Goal: Book appointment/travel/reservation

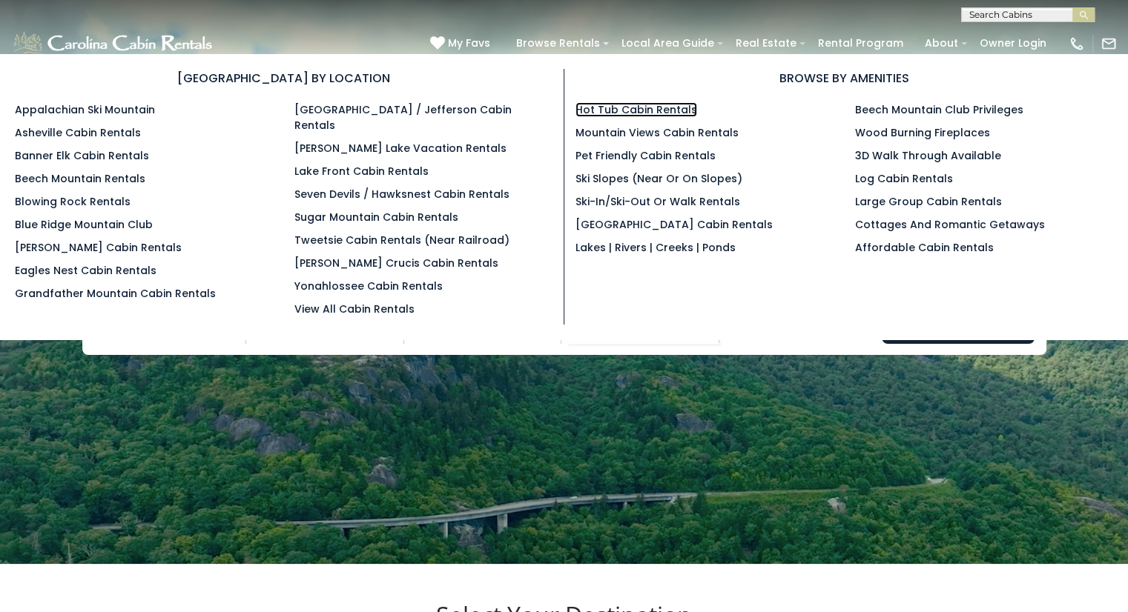
click at [629, 108] on link "Hot Tub Cabin Rentals" at bounding box center [636, 109] width 122 height 15
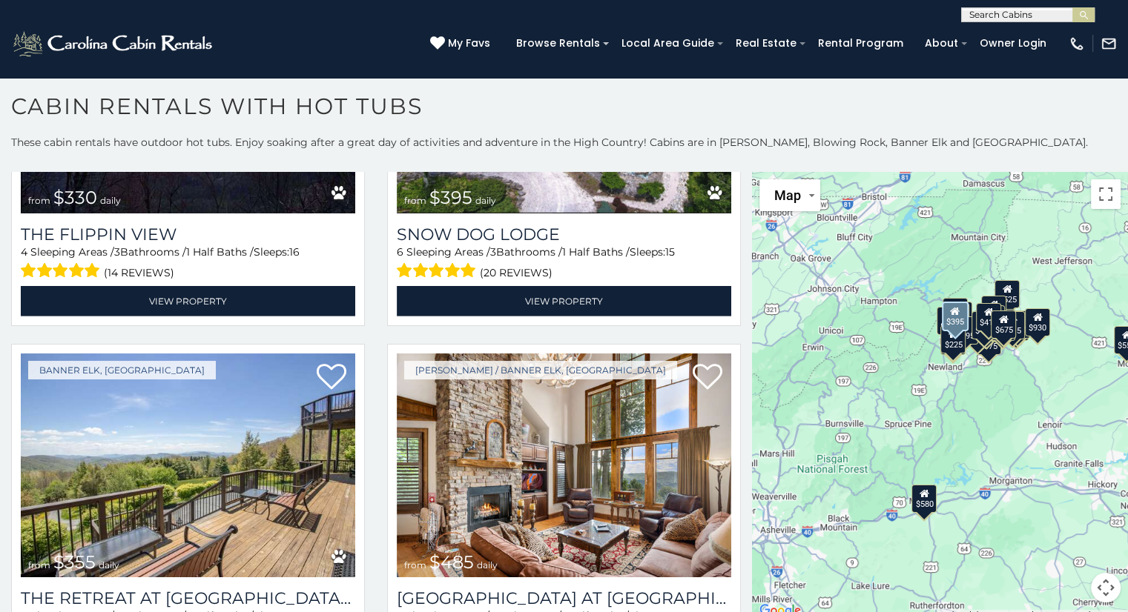
scroll to position [4745, 0]
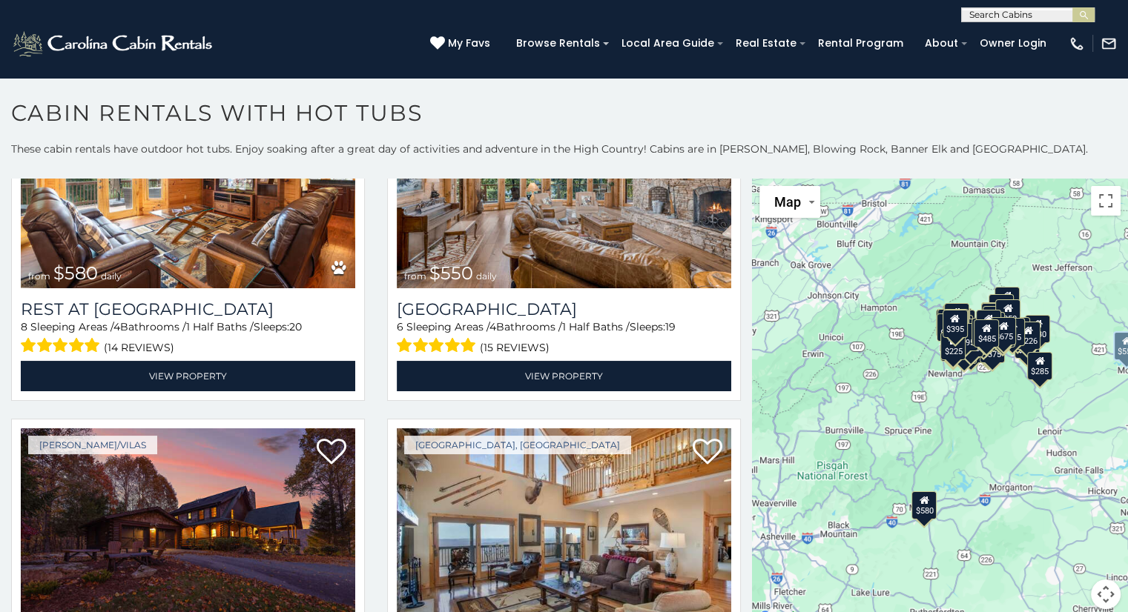
scroll to position [222, 0]
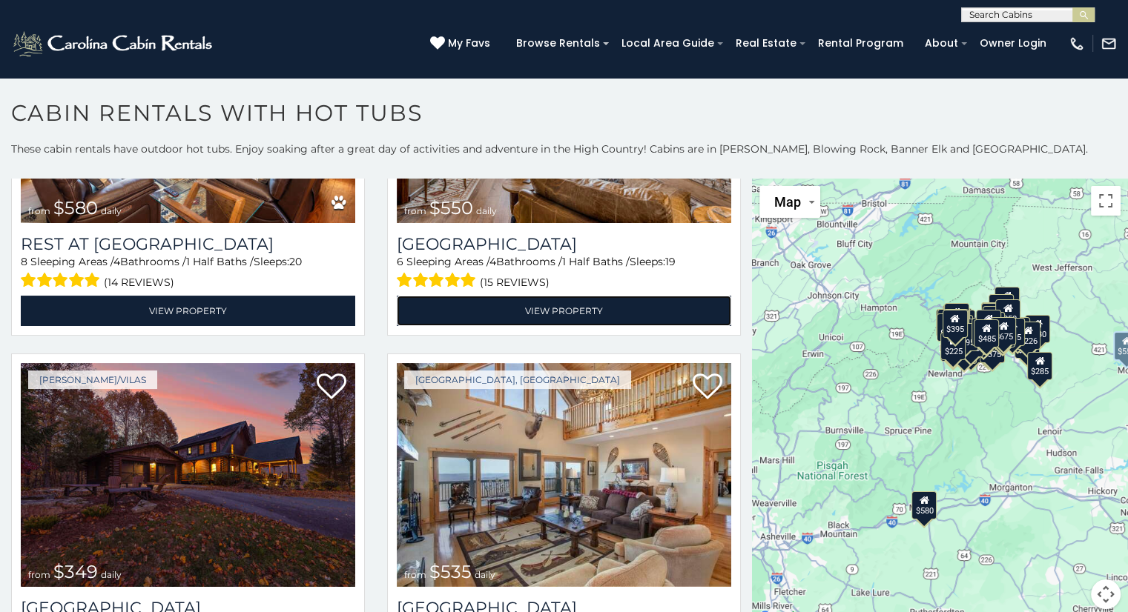
click at [569, 299] on link "View Property" at bounding box center [564, 311] width 334 height 30
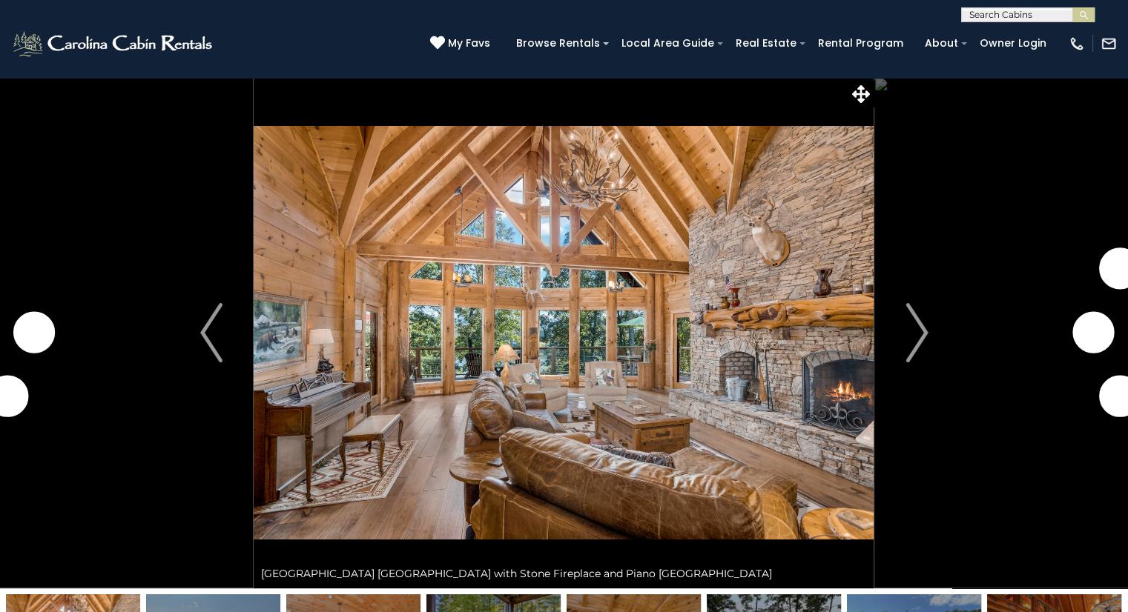
click at [913, 327] on img "Next" at bounding box center [916, 332] width 22 height 59
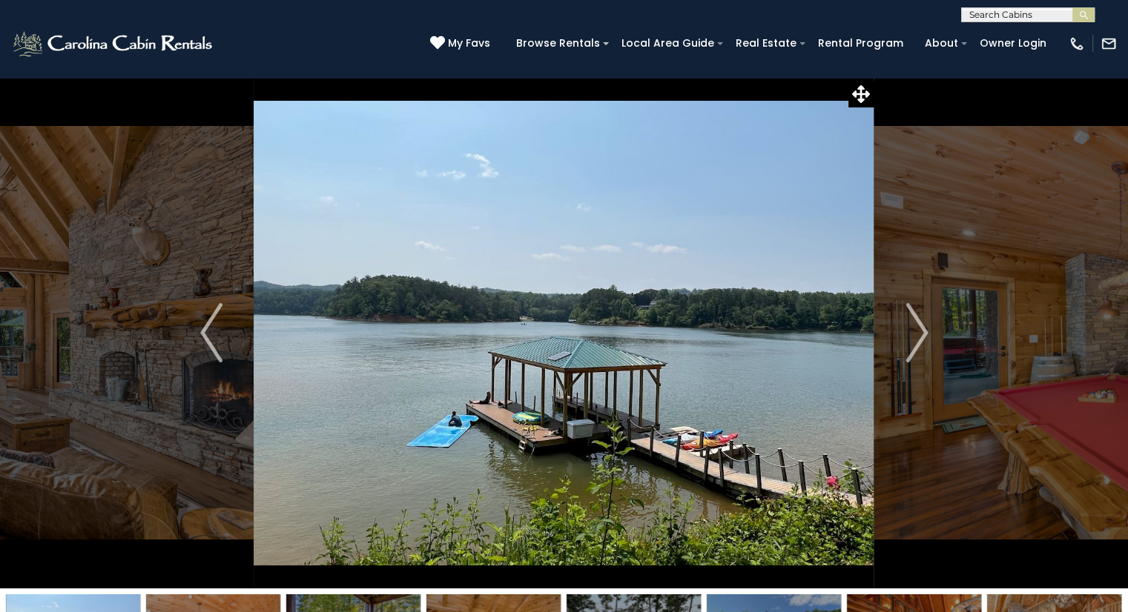
click at [913, 327] on img "Next" at bounding box center [916, 332] width 22 height 59
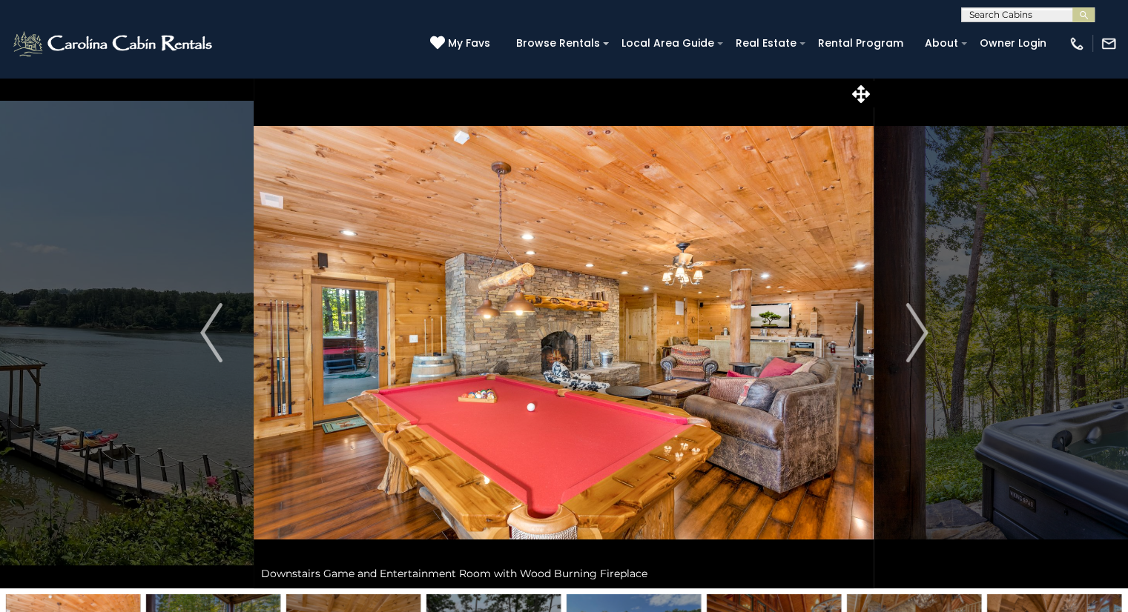
click at [913, 327] on img "Next" at bounding box center [916, 332] width 22 height 59
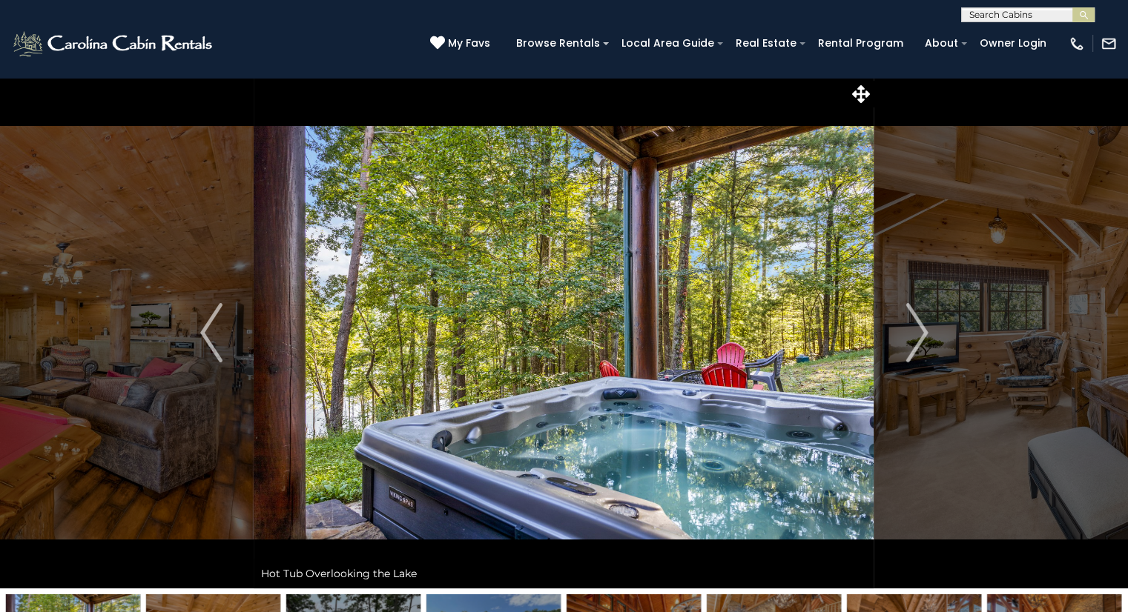
click at [916, 324] on img "Next" at bounding box center [916, 332] width 22 height 59
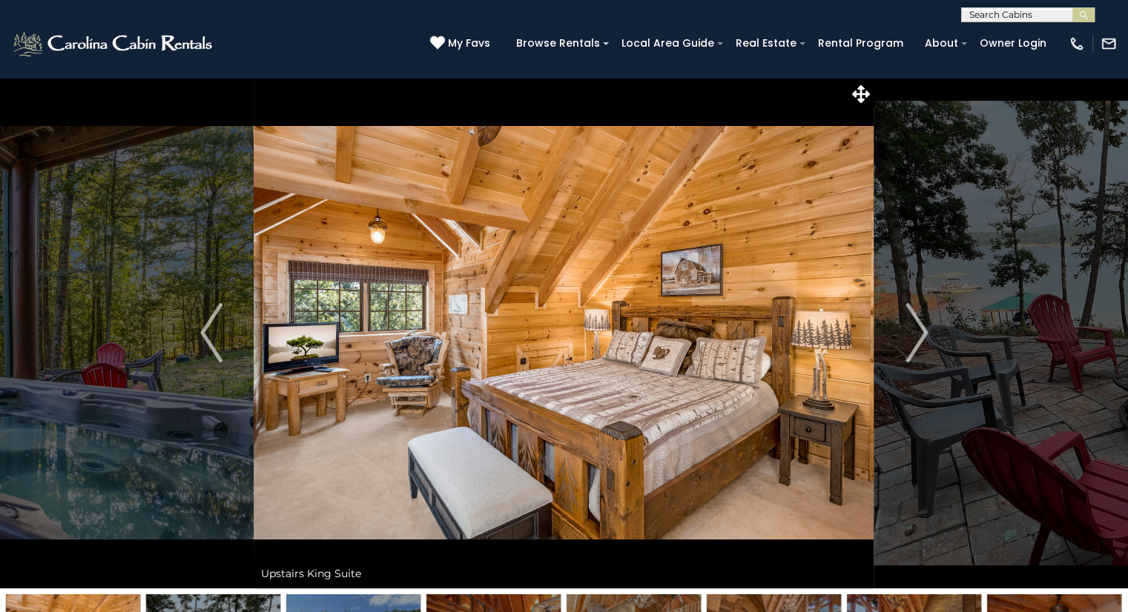
click at [916, 324] on img "Next" at bounding box center [916, 332] width 22 height 59
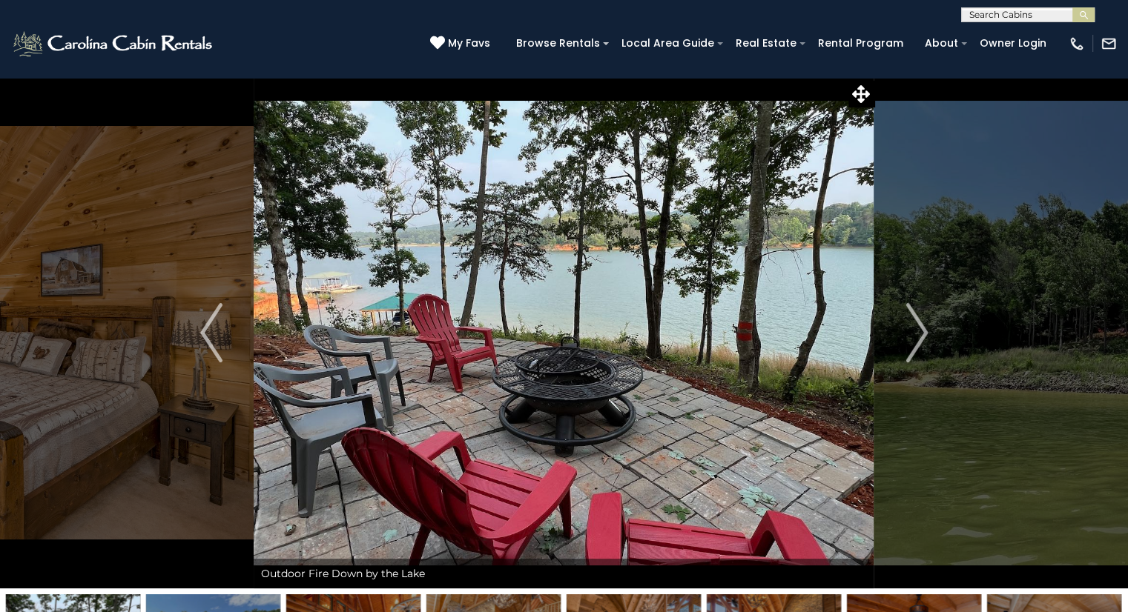
click at [916, 324] on img "Next" at bounding box center [916, 332] width 22 height 59
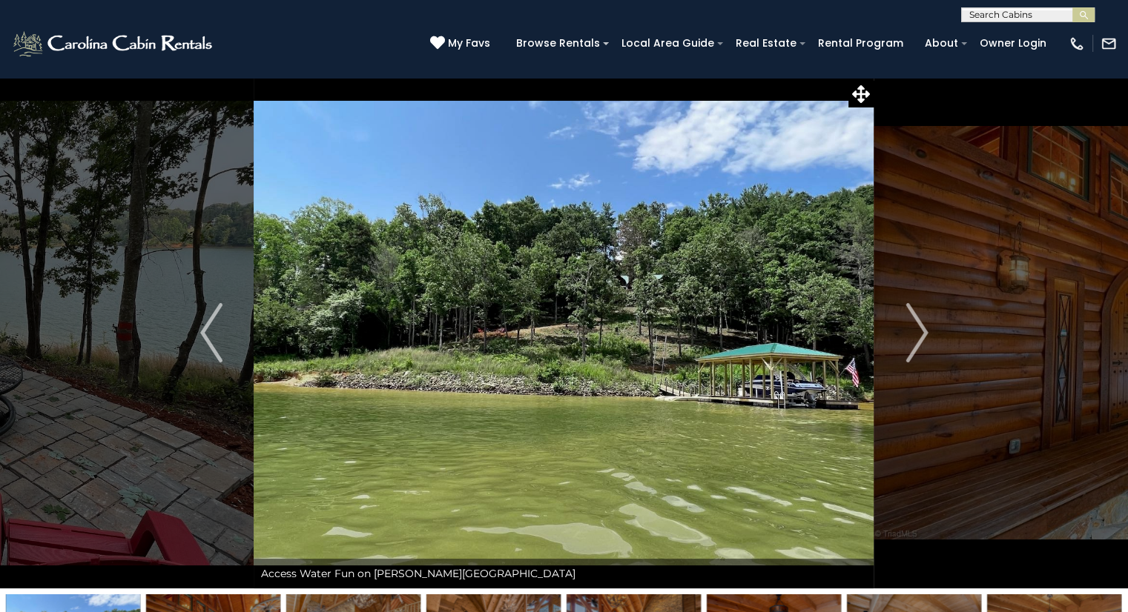
click at [916, 324] on img "Next" at bounding box center [916, 332] width 22 height 59
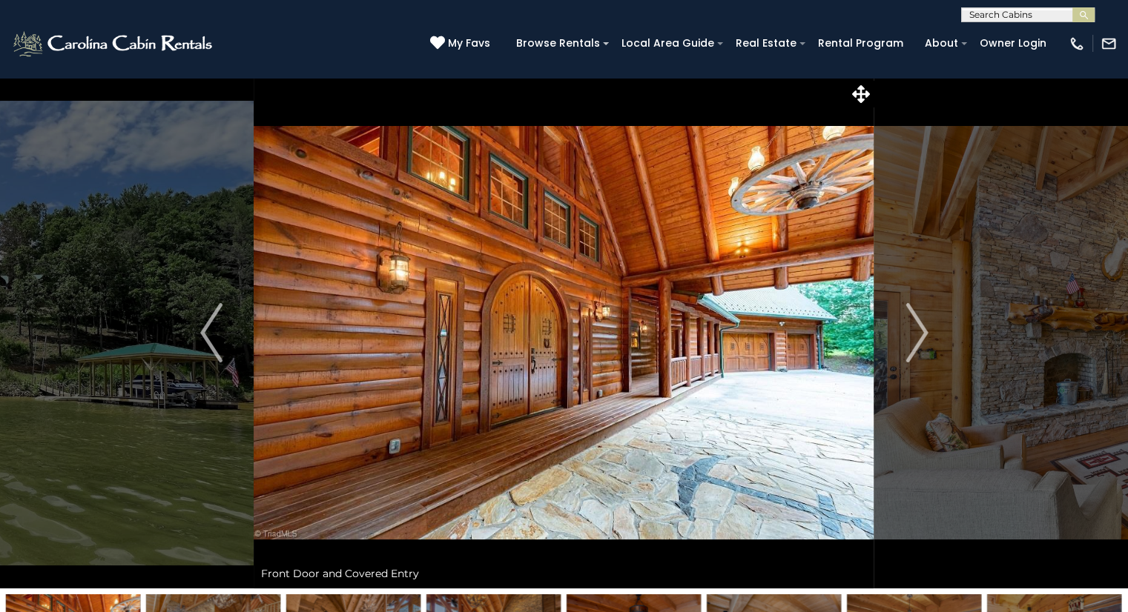
click at [916, 324] on img "Next" at bounding box center [916, 332] width 22 height 59
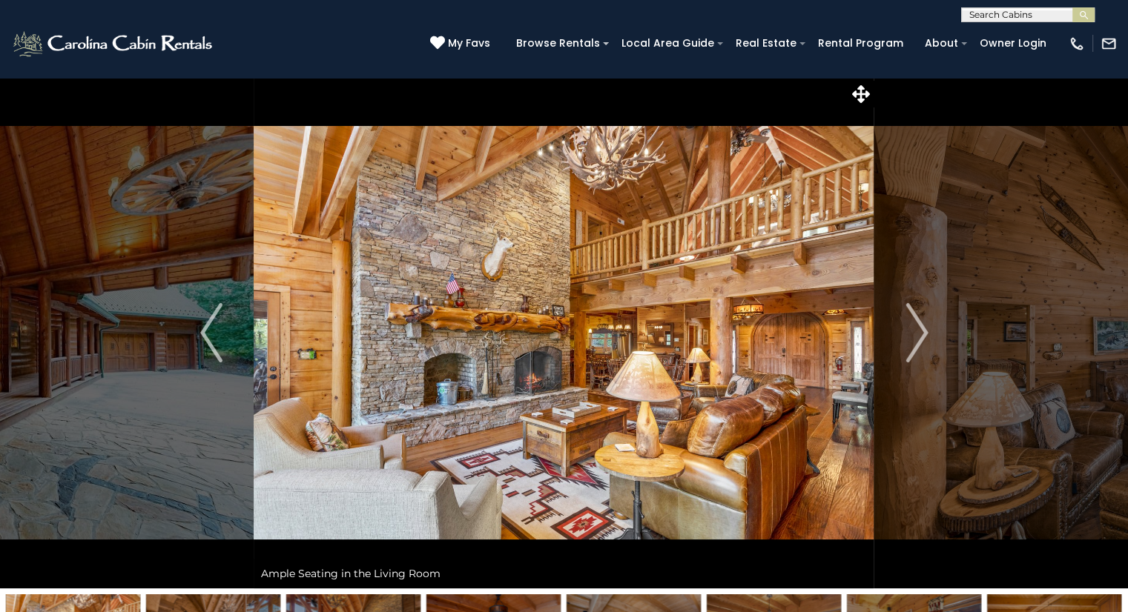
click at [916, 324] on img "Next" at bounding box center [916, 332] width 22 height 59
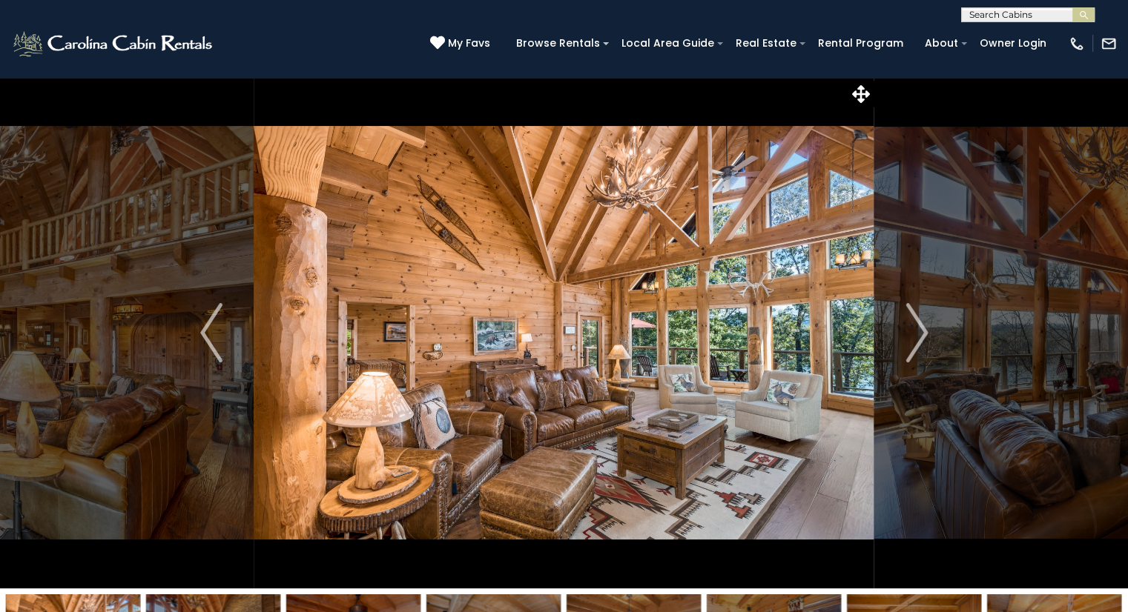
click at [916, 324] on img "Next" at bounding box center [916, 332] width 22 height 59
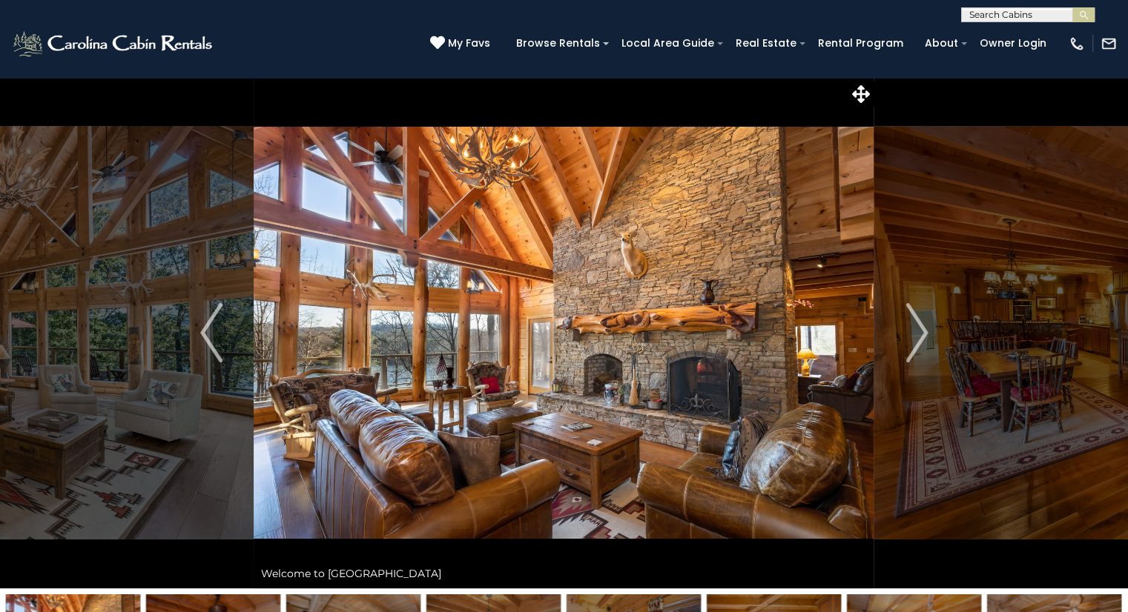
click at [916, 324] on img "Next" at bounding box center [916, 332] width 22 height 59
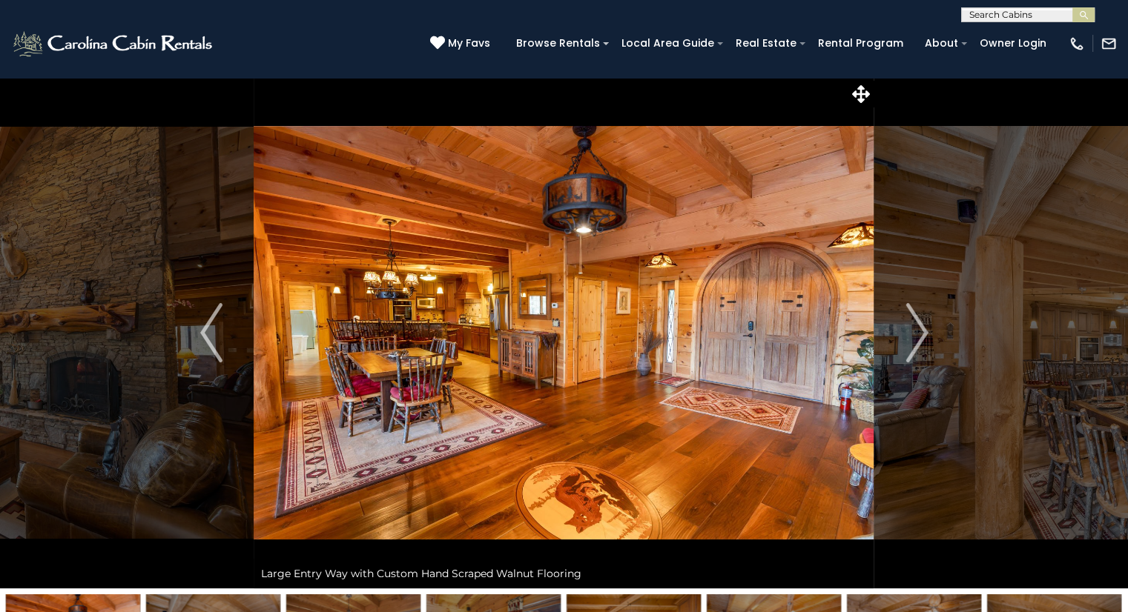
click at [916, 324] on img "Next" at bounding box center [916, 332] width 22 height 59
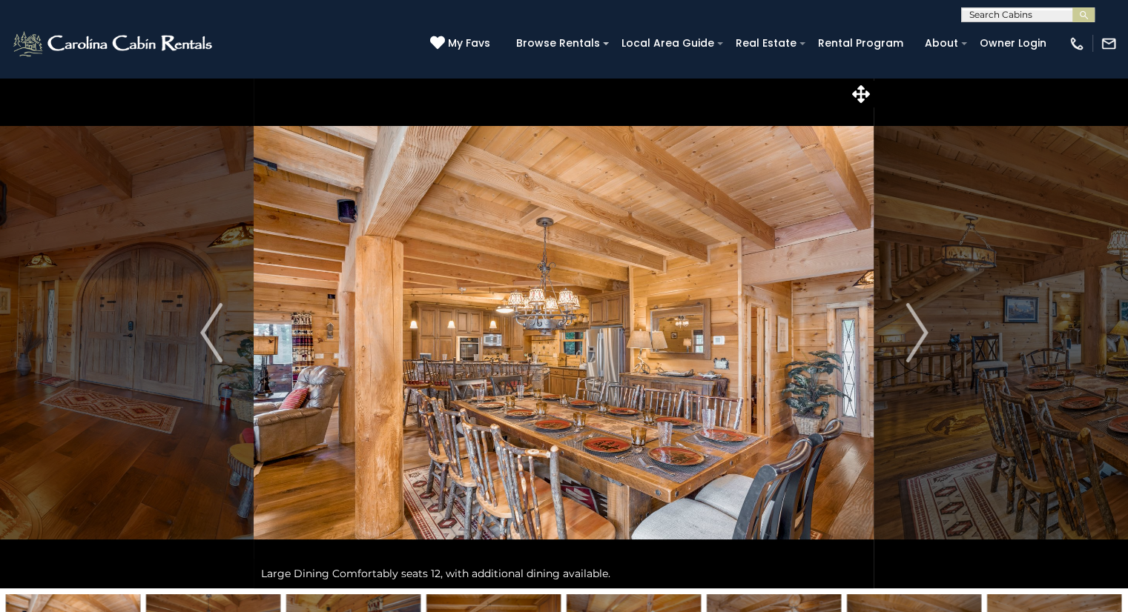
click at [916, 324] on img "Next" at bounding box center [916, 332] width 22 height 59
